Goal: Find specific page/section: Find specific page/section

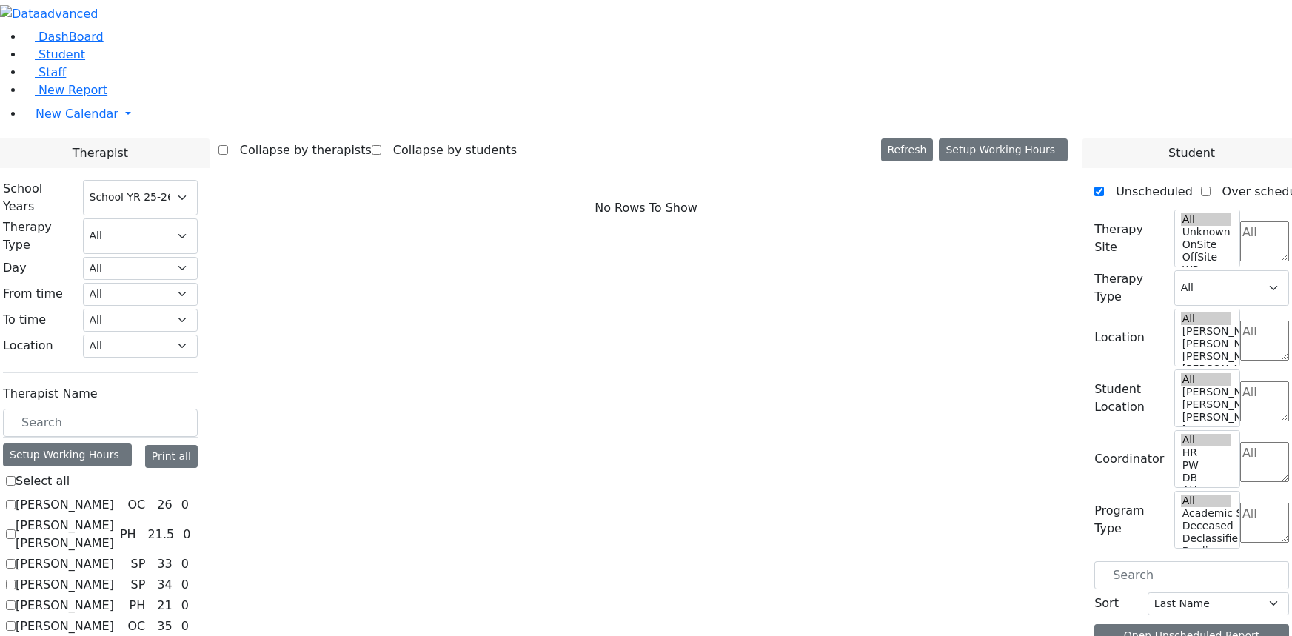
select select "212"
click at [51, 61] on span "Student" at bounding box center [61, 54] width 47 height 14
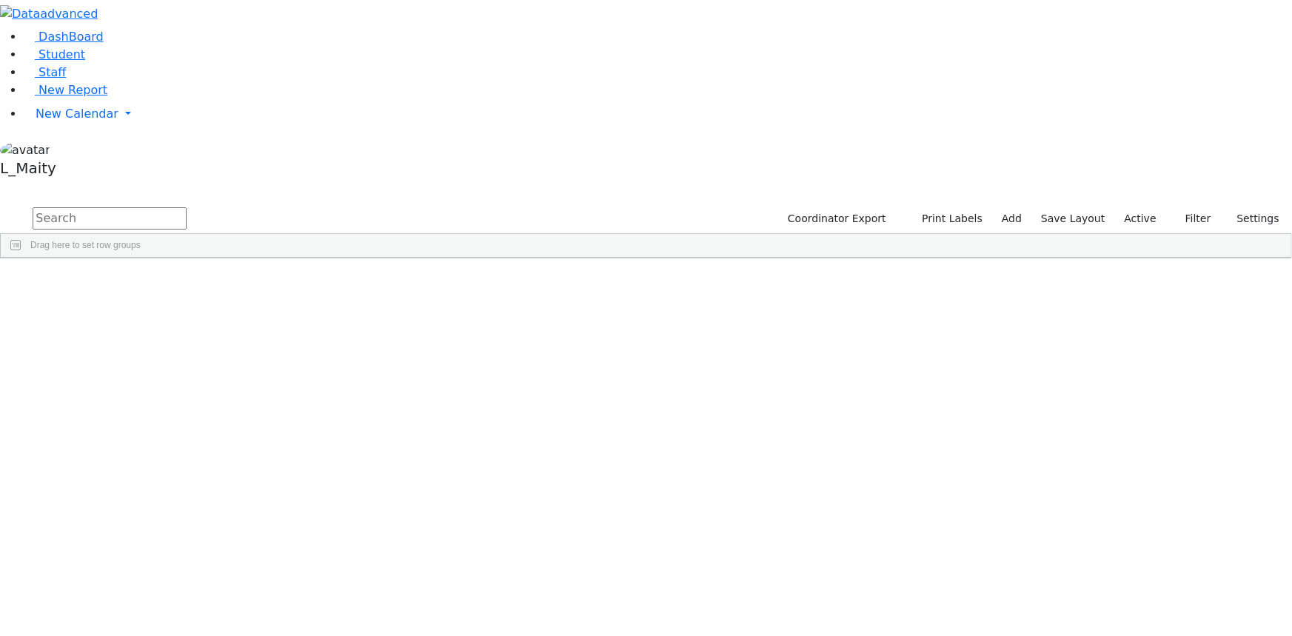
scroll to position [7873, 0]
click at [187, 207] on input "text" at bounding box center [110, 218] width 154 height 22
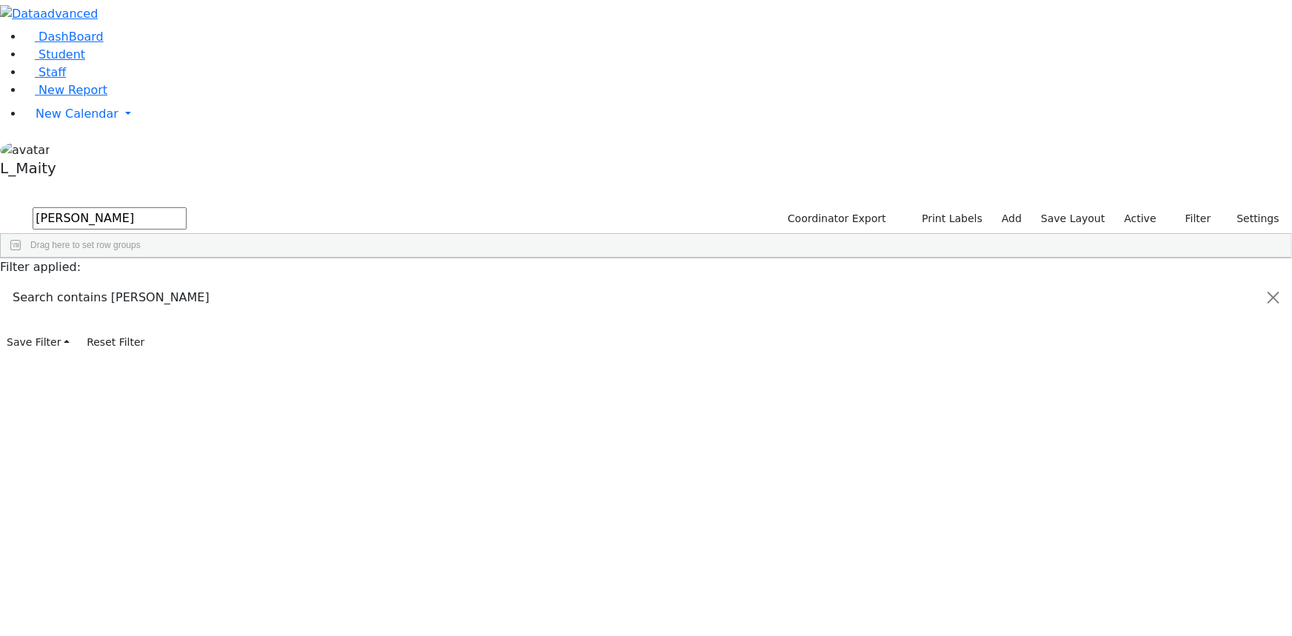
click at [187, 207] on input "[PERSON_NAME]" at bounding box center [110, 218] width 154 height 22
drag, startPoint x: 224, startPoint y: 59, endPoint x: 193, endPoint y: 59, distance: 31.1
click at [187, 205] on form "[PERSON_NAME]" at bounding box center [93, 219] width 187 height 28
type input "[PERSON_NAME]"
click at [85, 61] on link "Student" at bounding box center [54, 54] width 61 height 14
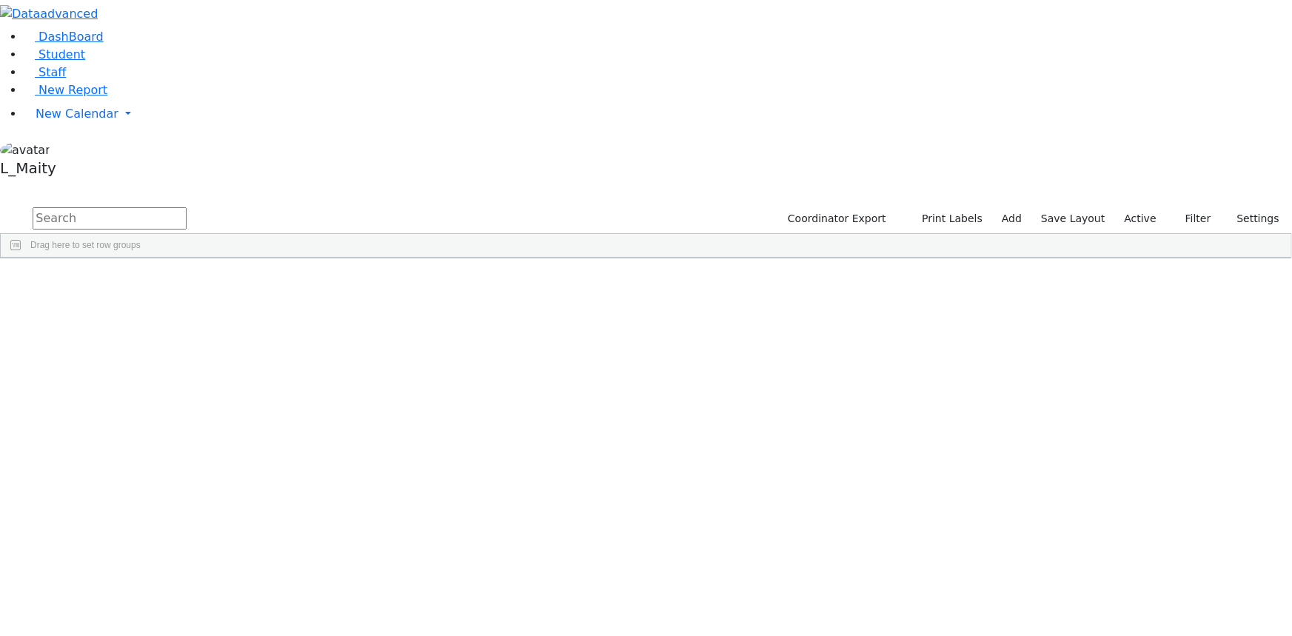
scroll to position [520, 0]
